Goal: Task Accomplishment & Management: Manage account settings

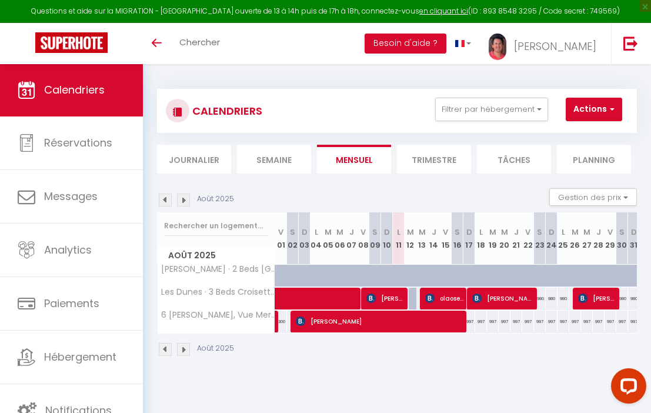
click at [471, 297] on span at bounding box center [378, 298] width 189 height 22
select select "OK"
select select "1"
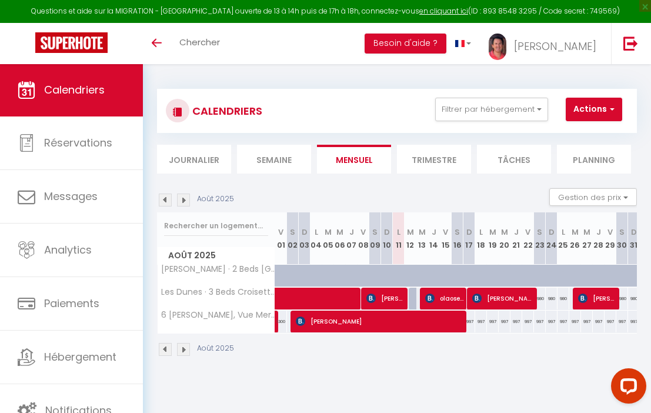
select select "1"
select select
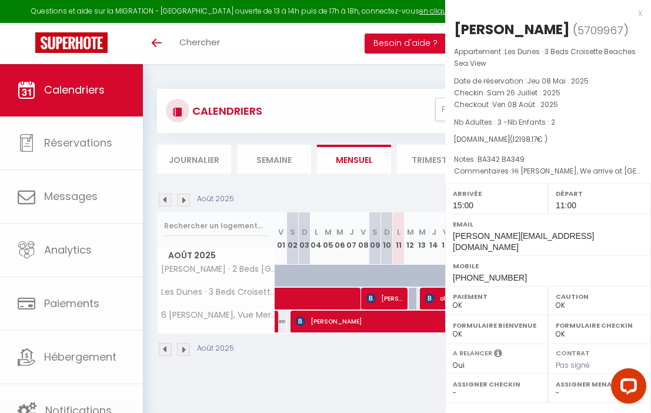
select select "16356"
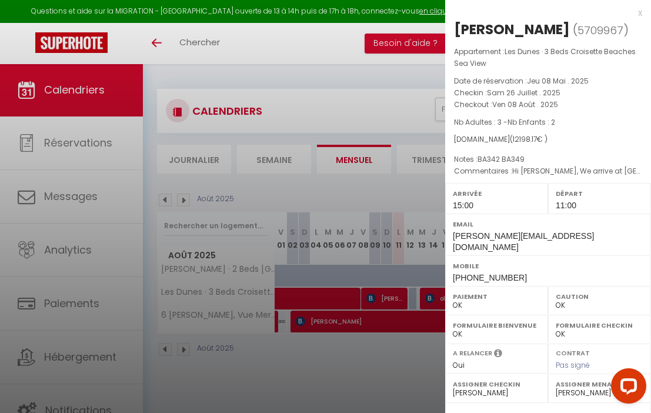
click at [407, 119] on div at bounding box center [325, 206] width 651 height 413
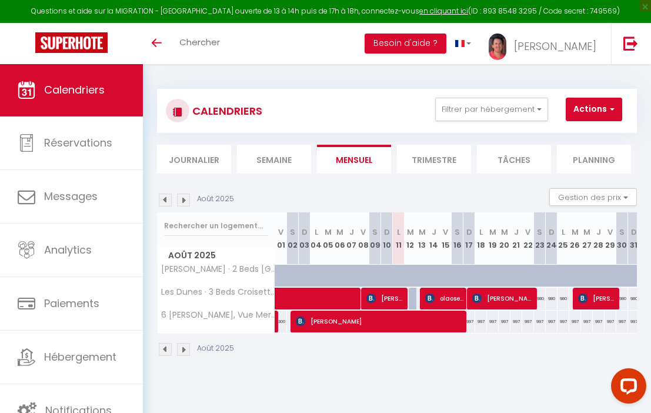
click at [466, 292] on span at bounding box center [378, 298] width 189 height 22
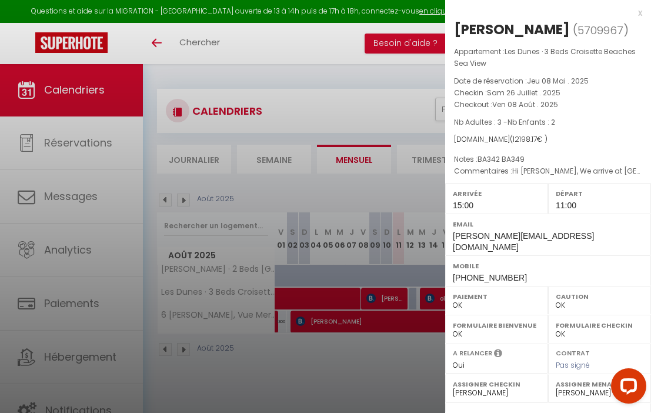
click at [389, 52] on div at bounding box center [325, 206] width 651 height 413
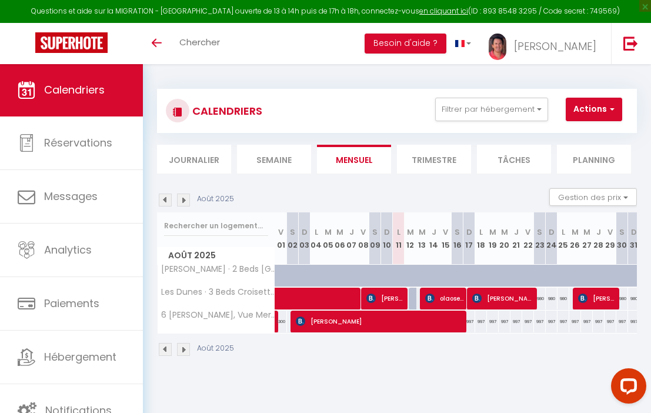
click at [501, 299] on span "[PERSON_NAME]" at bounding box center [503, 298] width 63 height 22
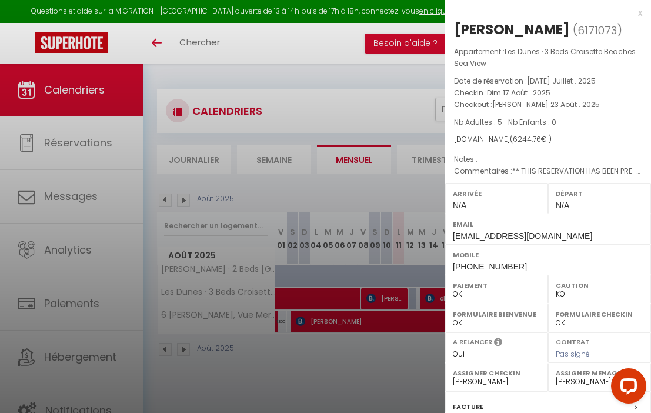
click at [400, 102] on div at bounding box center [325, 206] width 651 height 413
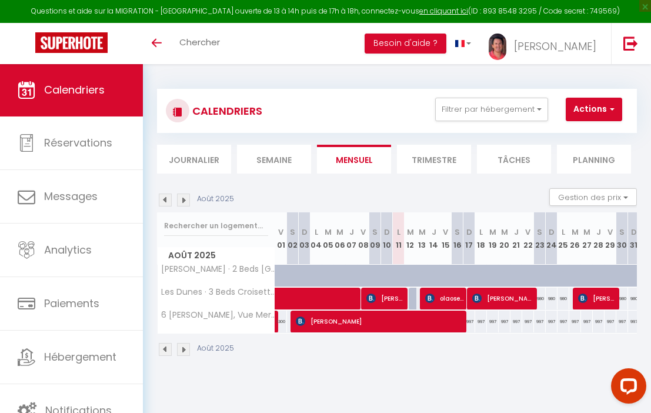
click at [474, 296] on img at bounding box center [476, 297] width 9 height 9
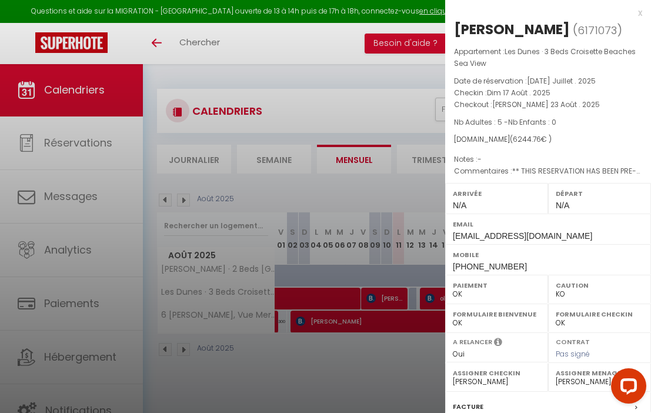
click at [390, 41] on div at bounding box center [325, 206] width 651 height 413
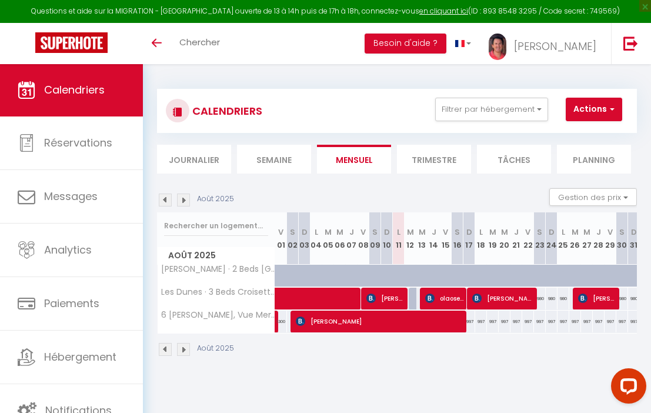
click at [423, 298] on span at bounding box center [378, 298] width 189 height 22
select select "OK"
select select "1"
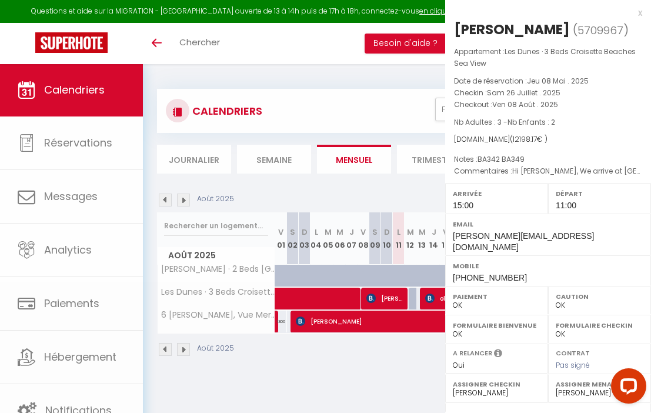
click at [423, 298] on div at bounding box center [325, 206] width 651 height 413
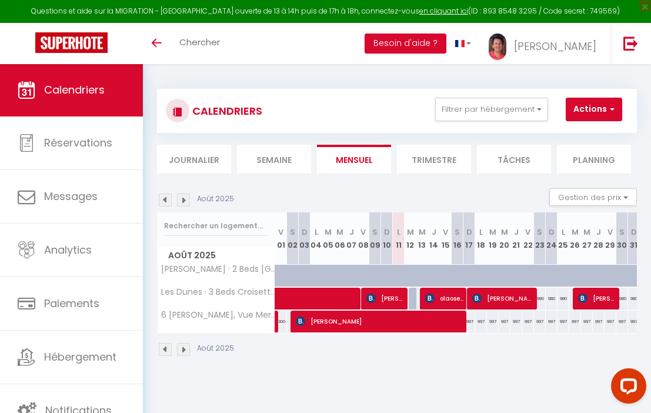
click at [425, 298] on img at bounding box center [429, 297] width 9 height 9
select select "KO"
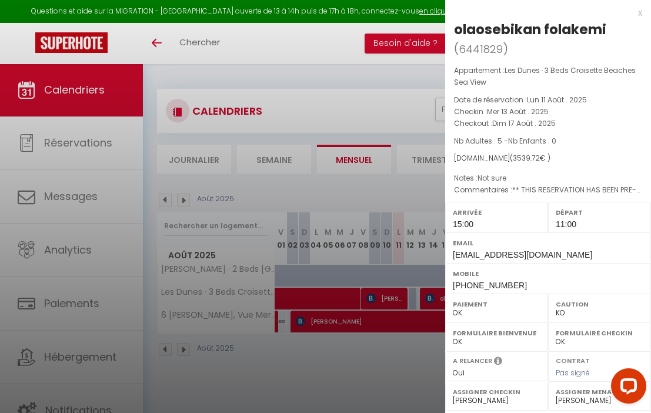
click at [385, 45] on div at bounding box center [325, 206] width 651 height 413
